Goal: Task Accomplishment & Management: Manage account settings

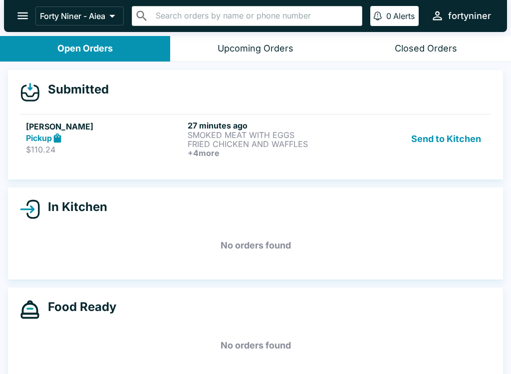
click at [39, 124] on h5 "[PERSON_NAME]" at bounding box center [105, 126] width 158 height 12
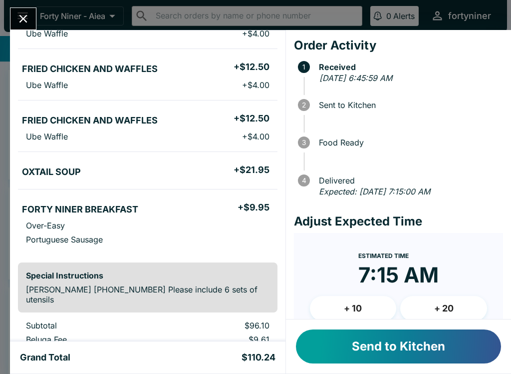
scroll to position [185, 0]
click at [386, 356] on button "Send to Kitchen" at bounding box center [398, 346] width 205 height 34
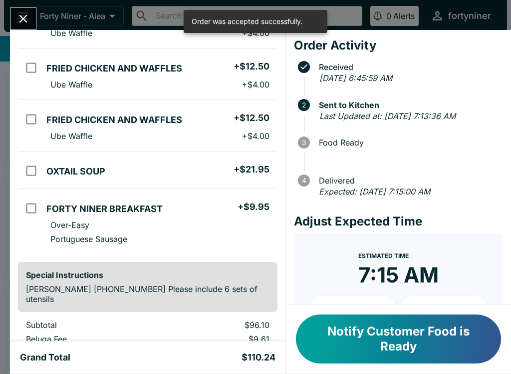
click at [30, 34] on td "orders table" at bounding box center [30, 22] width 24 height 51
checkbox input "true"
click at [17, 19] on icon "Close" at bounding box center [22, 18] width 13 height 13
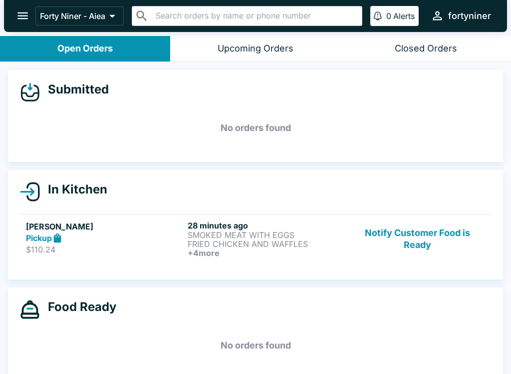
click at [17, 22] on icon "open drawer" at bounding box center [22, 15] width 13 height 13
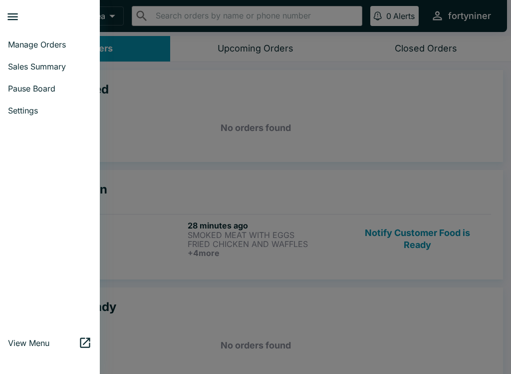
click at [29, 87] on span "Pause Board" at bounding box center [50, 88] width 84 height 10
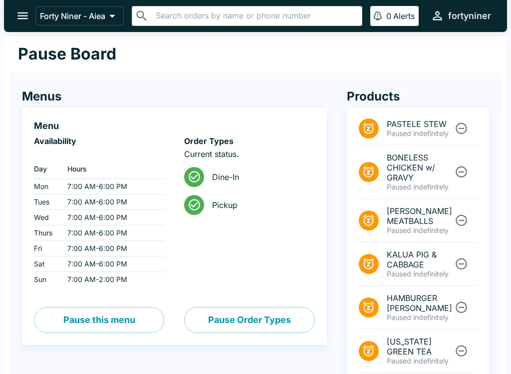
click at [299, 17] on input "text" at bounding box center [255, 16] width 205 height 14
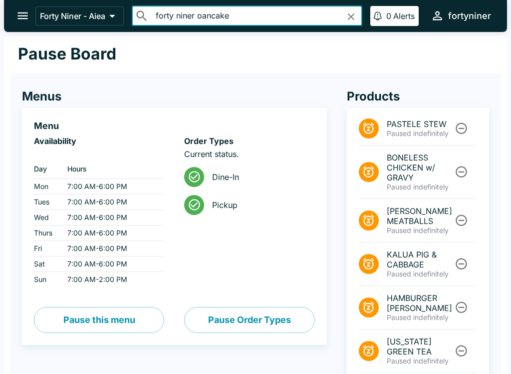
type input "forty niner oancakes"
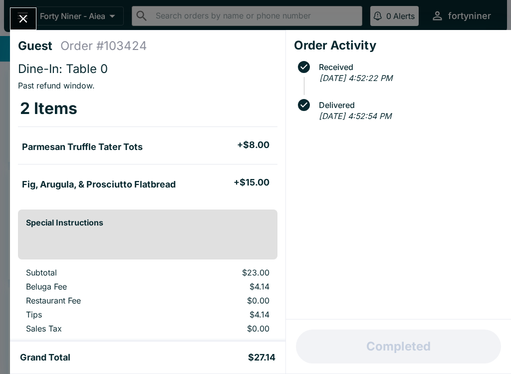
click at [26, 25] on icon "Close" at bounding box center [22, 18] width 13 height 13
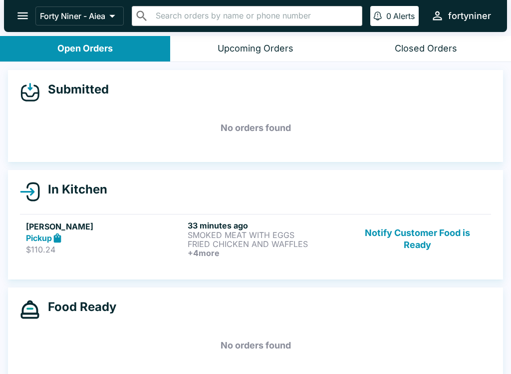
click at [26, 21] on icon "open drawer" at bounding box center [22, 15] width 13 height 13
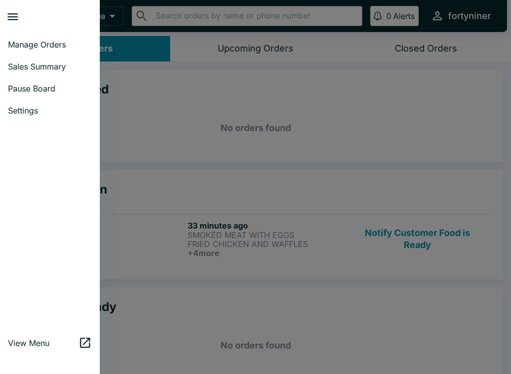
click at [56, 89] on span "Pause Board" at bounding box center [50, 88] width 84 height 10
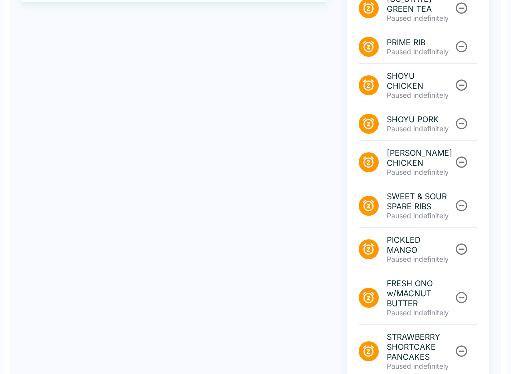
scroll to position [369, 0]
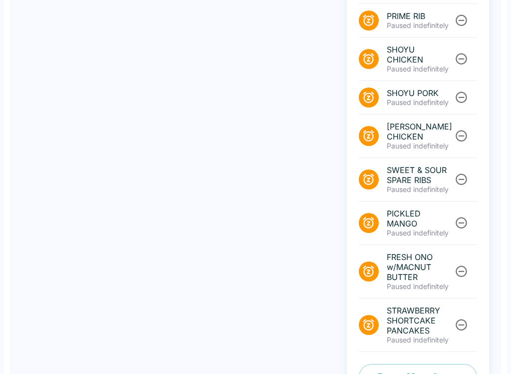
click at [440, 364] on button "Pause Menu Items" at bounding box center [418, 377] width 118 height 26
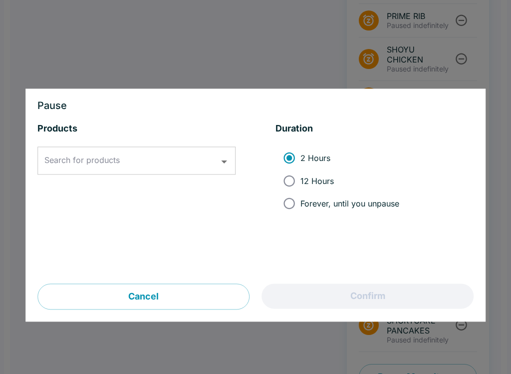
click at [154, 170] on input "Search for products" at bounding box center [129, 160] width 174 height 19
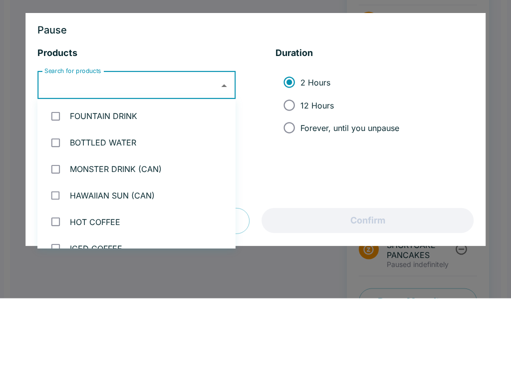
click at [286, 192] on input "Forever, until you unpause" at bounding box center [289, 203] width 22 height 22
radio input "true"
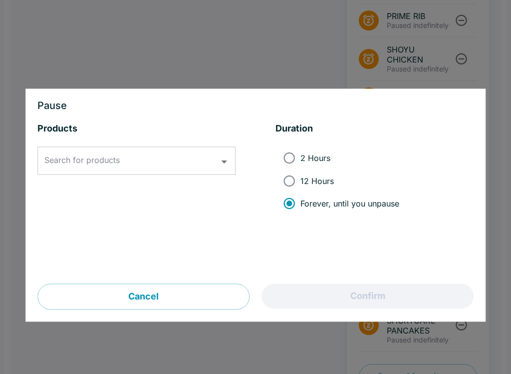
click at [191, 168] on input "Search for products" at bounding box center [129, 160] width 174 height 19
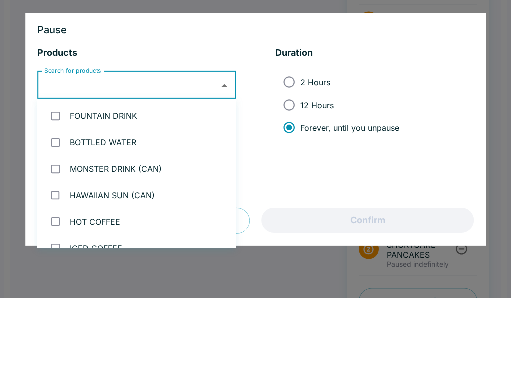
type input "p"
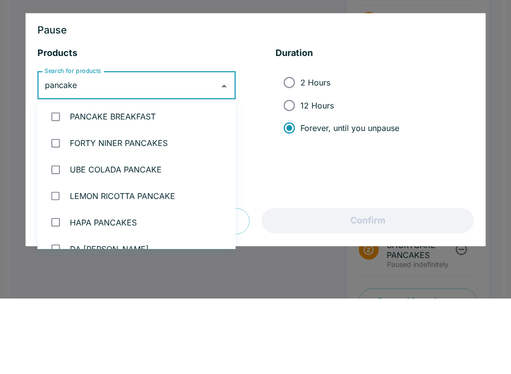
type input "pancakes"
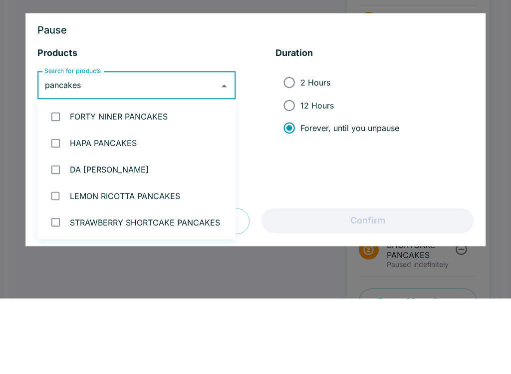
click at [169, 179] on li "FORTY NINER PANCAKES" at bounding box center [136, 192] width 198 height 26
checkbox input "true"
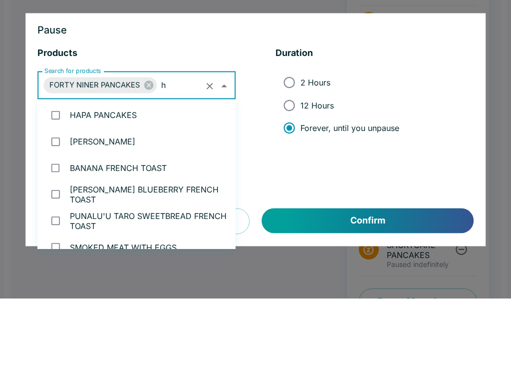
scroll to position [0, 0]
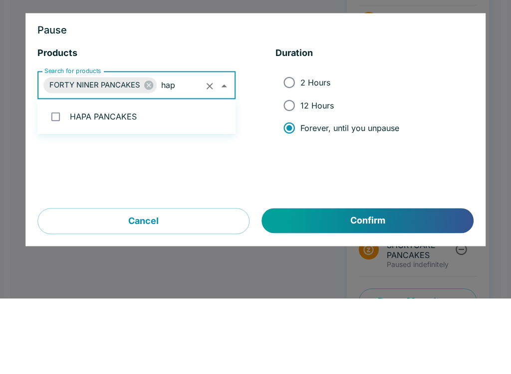
type input "hapa"
click at [155, 179] on li "HAPA PANCAKES" at bounding box center [136, 192] width 198 height 26
checkbox input "true"
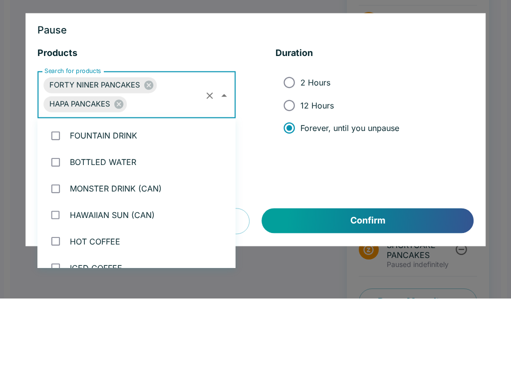
scroll to position [356, 0]
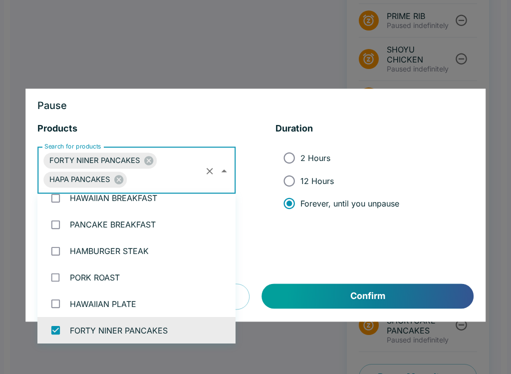
click at [409, 296] on button "Confirm" at bounding box center [368, 296] width 212 height 25
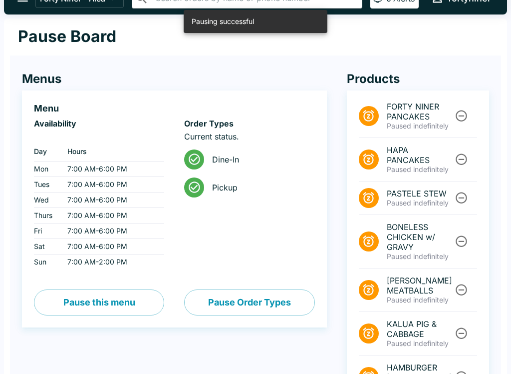
scroll to position [0, 0]
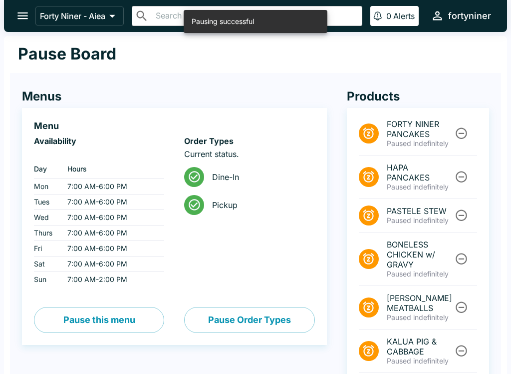
click at [26, 5] on button "open drawer" at bounding box center [22, 15] width 25 height 25
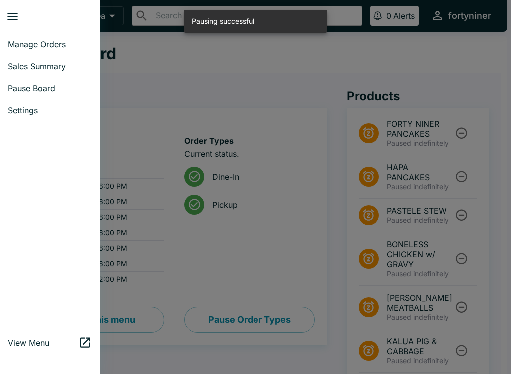
click at [68, 43] on span "Manage Orders" at bounding box center [50, 44] width 84 height 10
